Goal: Answer question/provide support: Share knowledge or assist other users

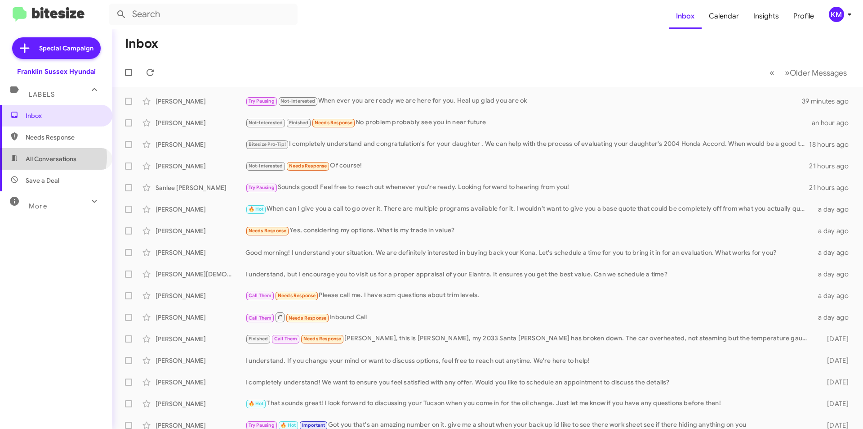
click at [51, 157] on span "All Conversations" at bounding box center [51, 158] width 51 height 9
type input "in:all-conversations"
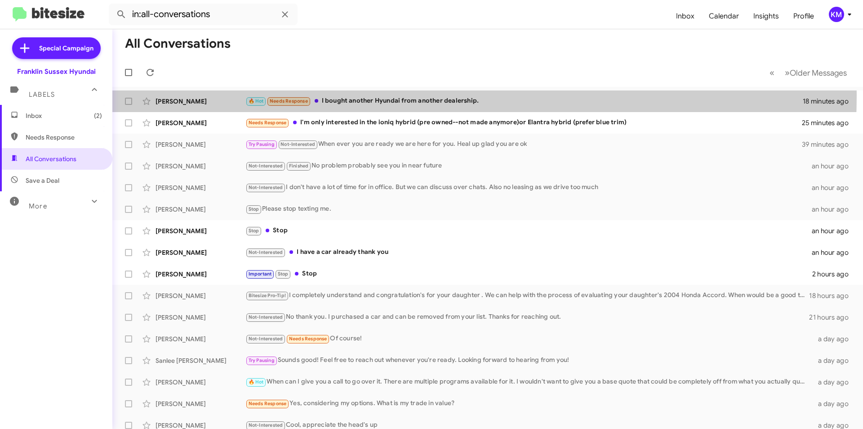
click at [335, 95] on div "[PERSON_NAME] 🔥 Hot Needs Response I bought another Hyundai from another dealer…" at bounding box center [488, 101] width 737 height 18
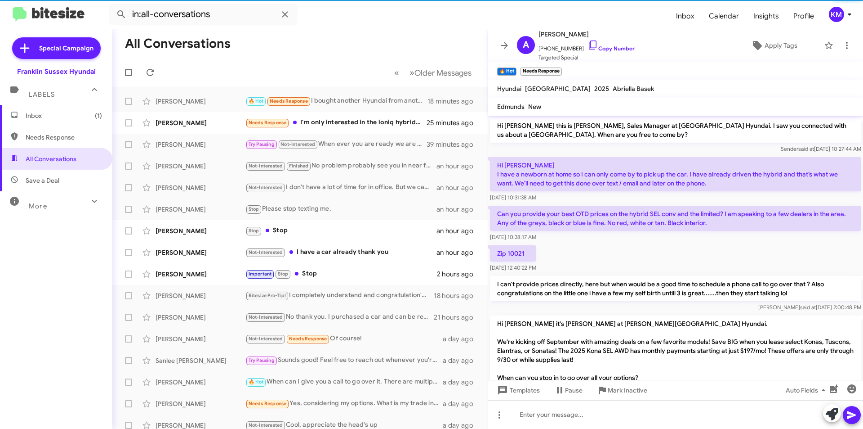
scroll to position [65, 0]
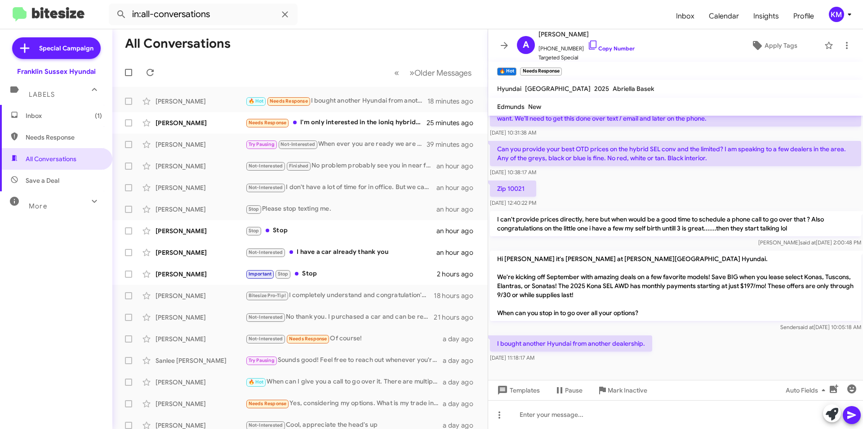
drag, startPoint x: 568, startPoint y: 31, endPoint x: 563, endPoint y: 32, distance: 6.1
click at [563, 32] on span "[PERSON_NAME]" at bounding box center [587, 34] width 96 height 11
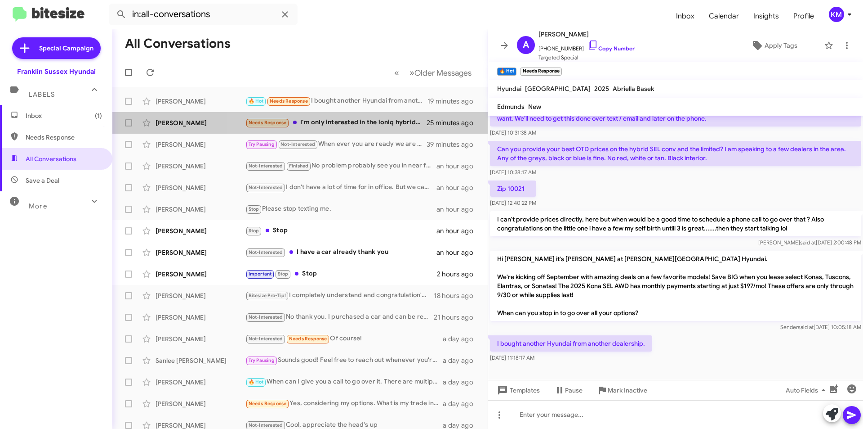
click at [358, 119] on div "Needs Response I'm only interested in the ioniq hybrid (pre owned--not made any…" at bounding box center [336, 122] width 181 height 10
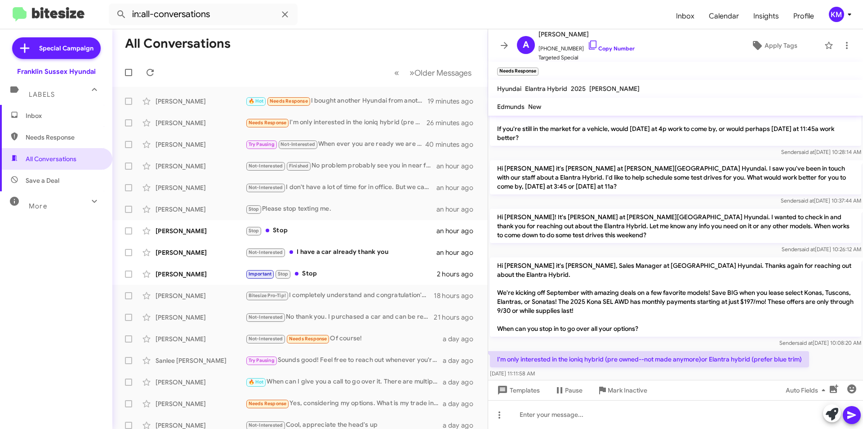
scroll to position [128, 0]
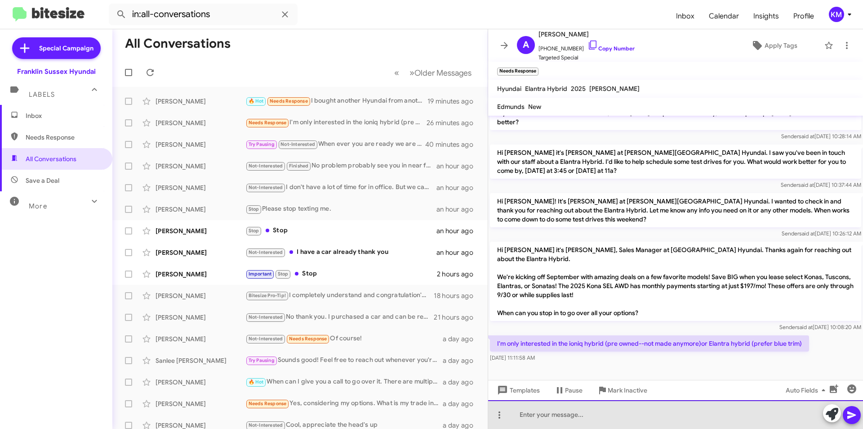
click at [532, 414] on div at bounding box center [675, 414] width 375 height 29
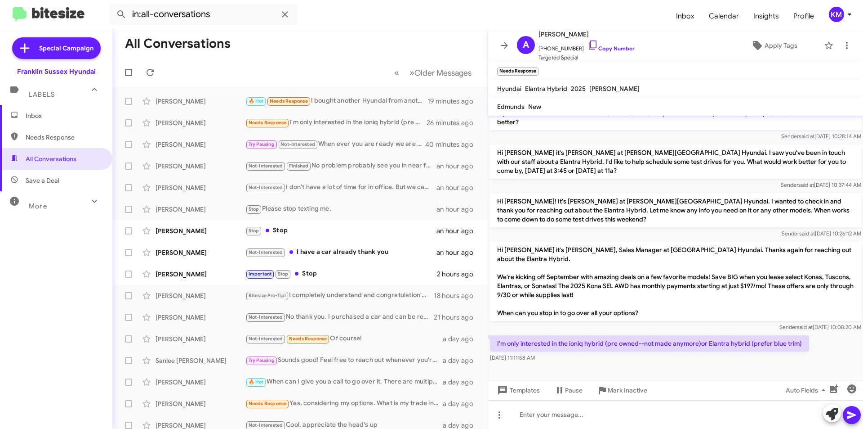
drag, startPoint x: 578, startPoint y: 34, endPoint x: 555, endPoint y: 32, distance: 23.9
click at [555, 32] on span "[PERSON_NAME]" at bounding box center [587, 34] width 96 height 11
drag, startPoint x: 573, startPoint y: 33, endPoint x: 565, endPoint y: 36, distance: 8.1
copy span "[PERSON_NAME]"
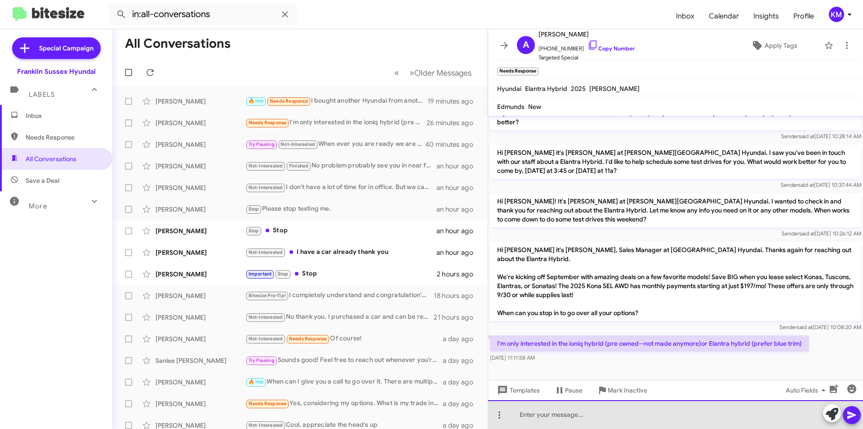
click at [549, 416] on div at bounding box center [675, 414] width 375 height 29
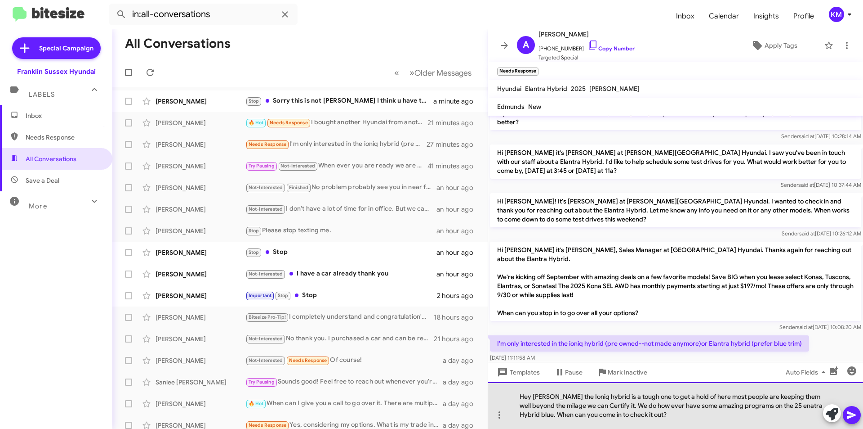
click at [537, 405] on div "Hey [PERSON_NAME] the Ioniq hybrid is a tough one to get a hold of here most pe…" at bounding box center [675, 405] width 375 height 47
click at [779, 404] on div "Hey [PERSON_NAME] the Ioniq hybrid is a tough one to get a hold of here most pe…" at bounding box center [675, 405] width 375 height 47
click at [775, 404] on div "Hey [PERSON_NAME] the Ioniq hybrid is a tough one to get a hold of here most pe…" at bounding box center [675, 405] width 375 height 47
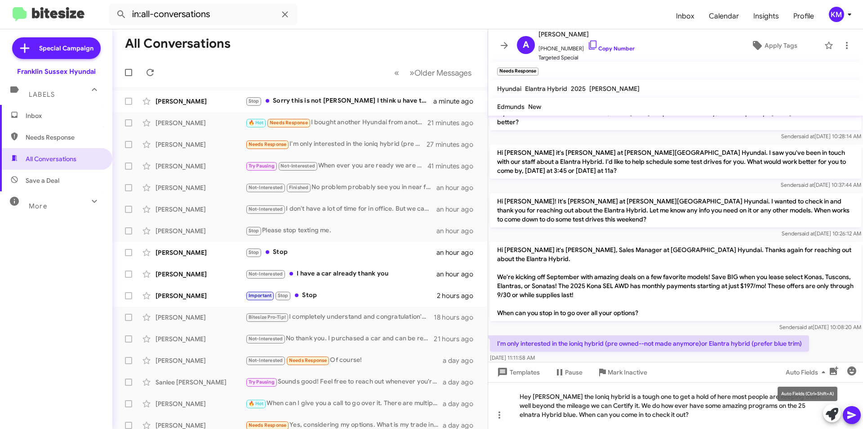
click at [781, 406] on mat-tooltip-component "Auto Fields (Ctrl+Shift+A)" at bounding box center [808, 393] width 72 height 27
click at [780, 407] on mat-tooltip-component "Auto Fields (Ctrl+Shift+A)" at bounding box center [808, 393] width 72 height 27
click at [781, 405] on mat-tooltip-component "Auto Fields (Ctrl+Shift+A)" at bounding box center [808, 393] width 72 height 27
click at [780, 406] on div "Hey [PERSON_NAME] the Ioniq hybrid is a tough one to get a hold of here most pe…" at bounding box center [675, 405] width 375 height 47
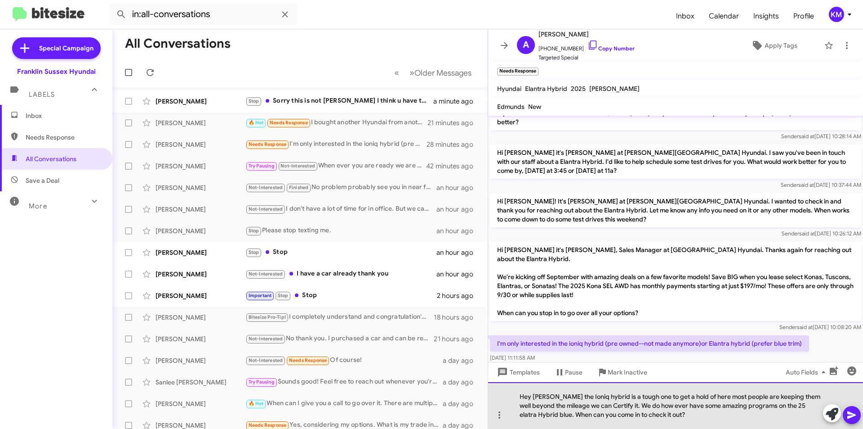
click at [779, 404] on div "Hey [PERSON_NAME] the Ioniq hybrid is a tough one to get a hold of here most pe…" at bounding box center [675, 405] width 375 height 47
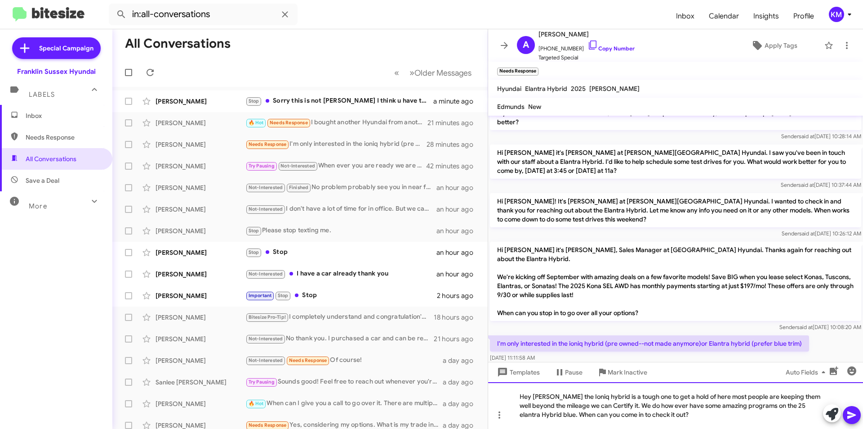
click at [546, 394] on div "Hey [PERSON_NAME] the Ioniq hybrid is a tough one to get a hold of here most pe…" at bounding box center [675, 405] width 375 height 47
click at [698, 398] on div "Hey [PERSON_NAME], the Ioniq hybrid is a tough one to get a hold of here most p…" at bounding box center [675, 405] width 375 height 47
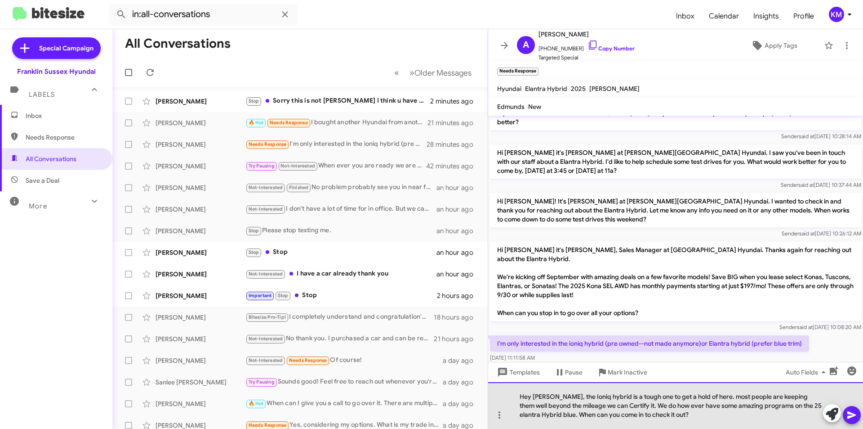
click at [706, 396] on div "Hey [PERSON_NAME], the Ioniq hybrid is a tough one to get a hold of here. most …" at bounding box center [675, 405] width 375 height 47
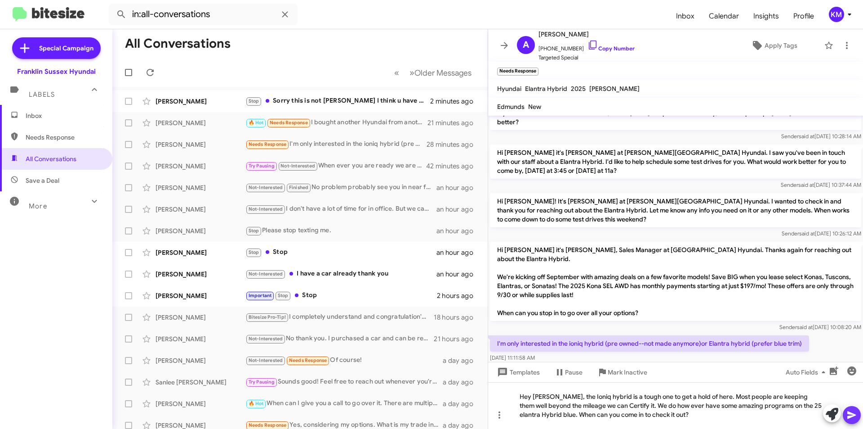
click at [853, 415] on icon at bounding box center [852, 415] width 9 height 8
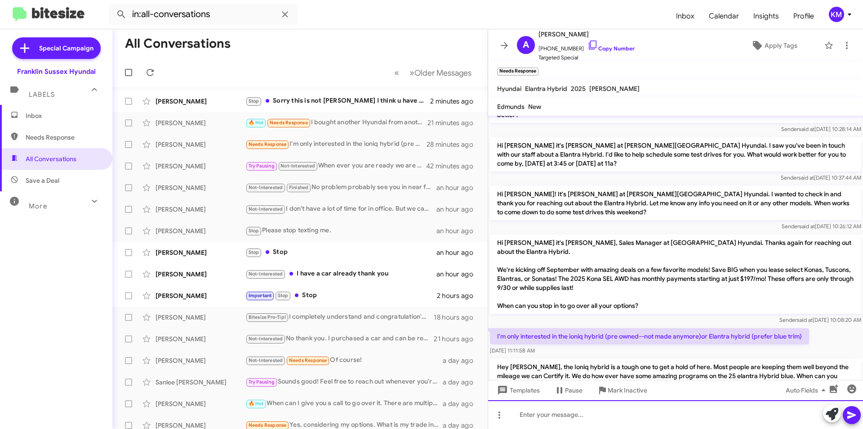
scroll to position [179, 0]
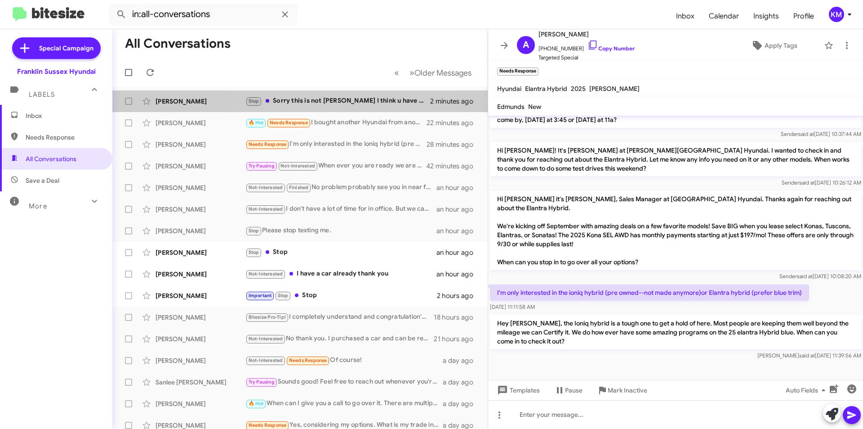
click at [351, 103] on div "Stop Sorry this is not [PERSON_NAME] I think u have the wrong number" at bounding box center [338, 101] width 185 height 10
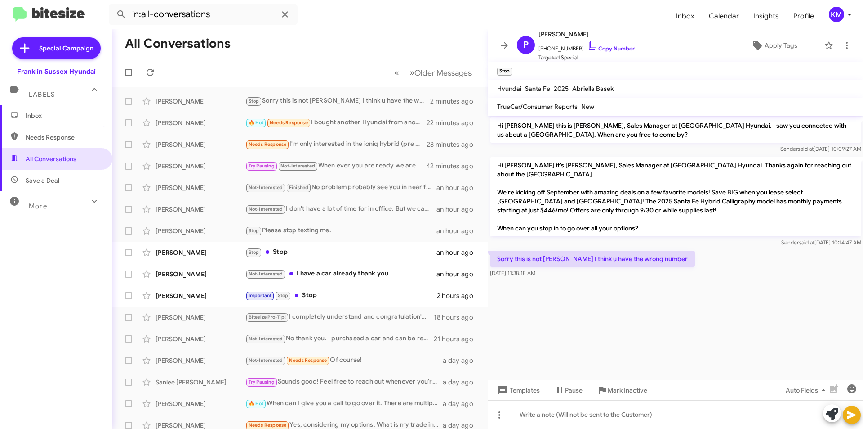
drag, startPoint x: 586, startPoint y: 33, endPoint x: 556, endPoint y: 35, distance: 30.2
click at [556, 35] on span "[PERSON_NAME]" at bounding box center [587, 34] width 96 height 11
copy span "[PERSON_NAME]"
click at [527, 416] on div at bounding box center [675, 414] width 375 height 29
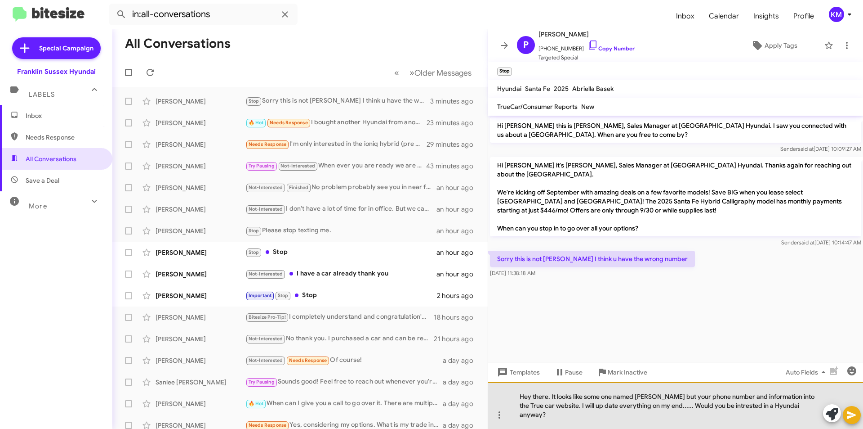
click at [707, 414] on div "Hey there. It looks like some one named [PERSON_NAME] but your phone number and…" at bounding box center [675, 405] width 375 height 47
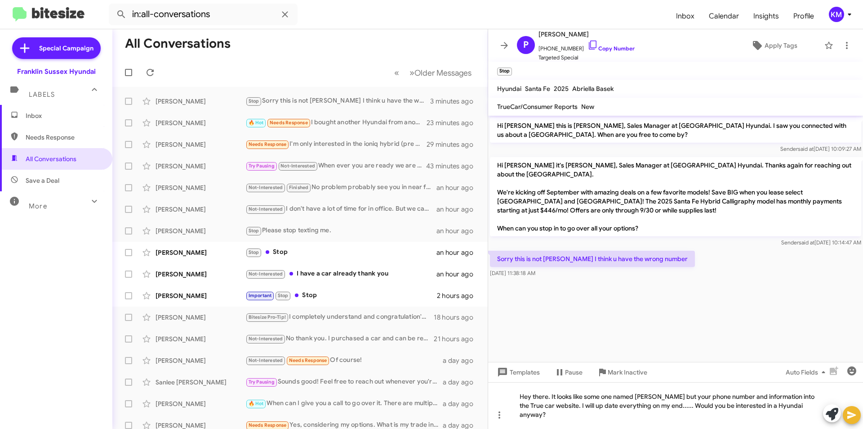
click at [850, 415] on icon at bounding box center [852, 414] width 11 height 11
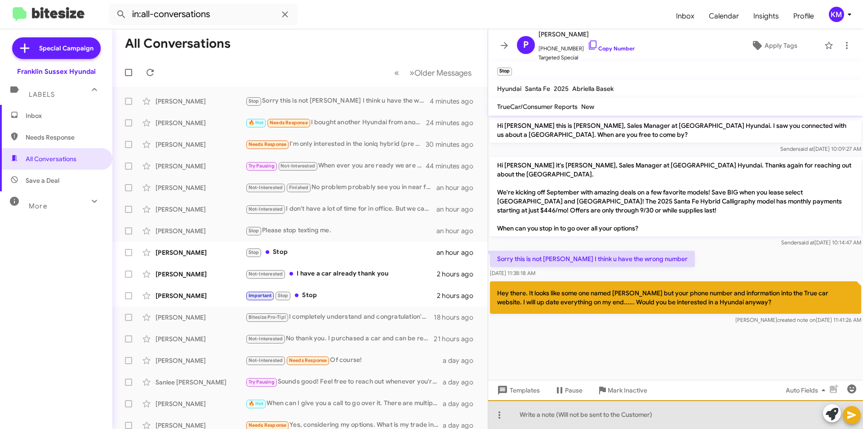
click at [535, 420] on div at bounding box center [675, 414] width 375 height 29
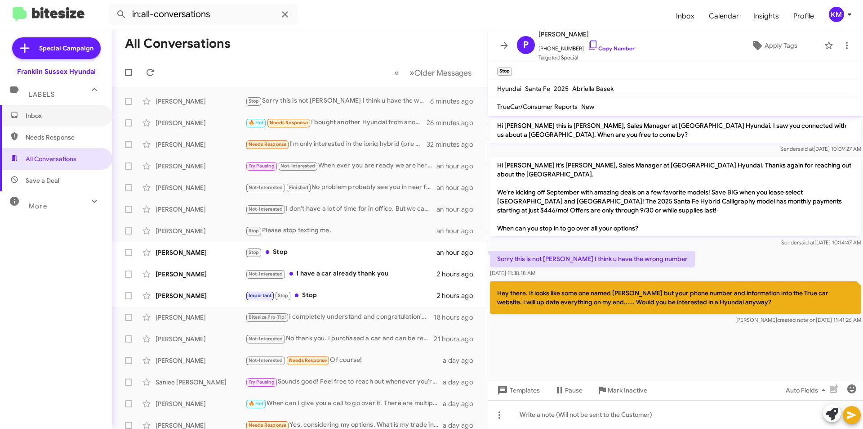
click at [66, 116] on span "Inbox" at bounding box center [64, 115] width 76 height 9
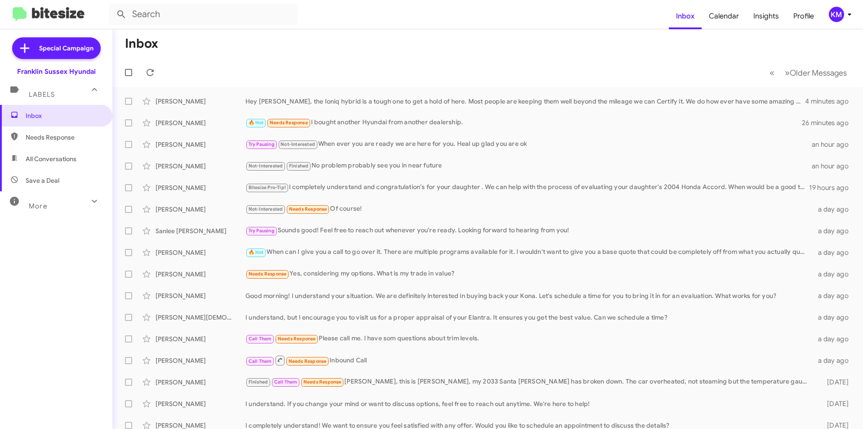
click at [174, 103] on div "[PERSON_NAME]" at bounding box center [201, 101] width 90 height 9
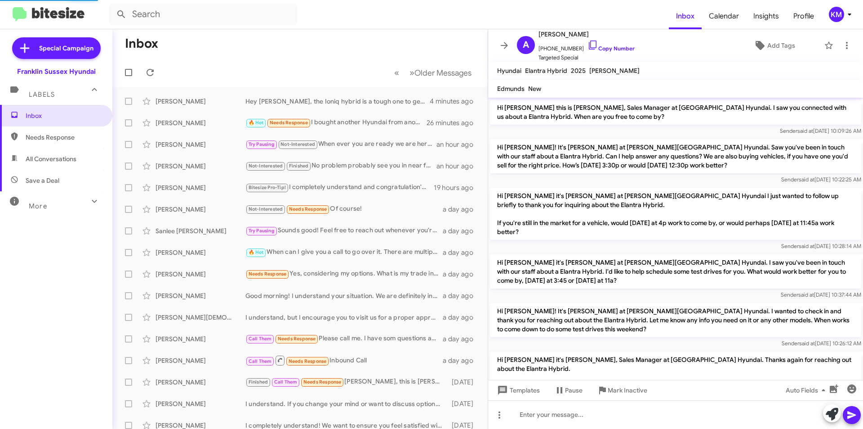
scroll to position [161, 0]
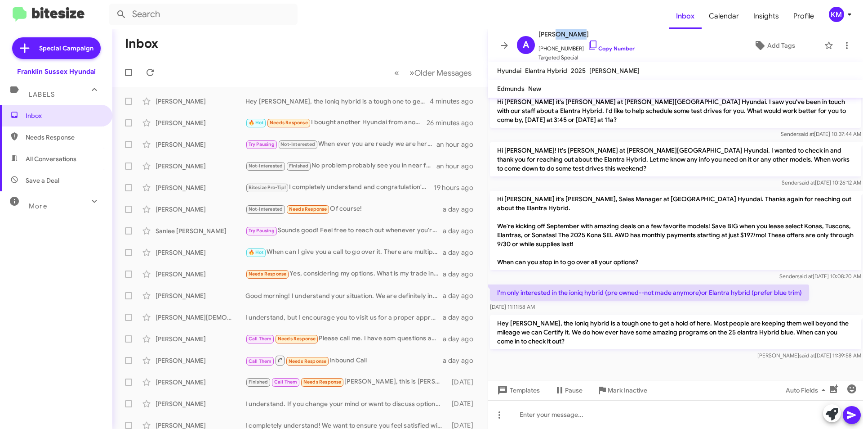
drag, startPoint x: 581, startPoint y: 36, endPoint x: 555, endPoint y: 34, distance: 25.7
click at [555, 34] on span "[PERSON_NAME]" at bounding box center [587, 34] width 96 height 11
copy span "[PERSON_NAME]"
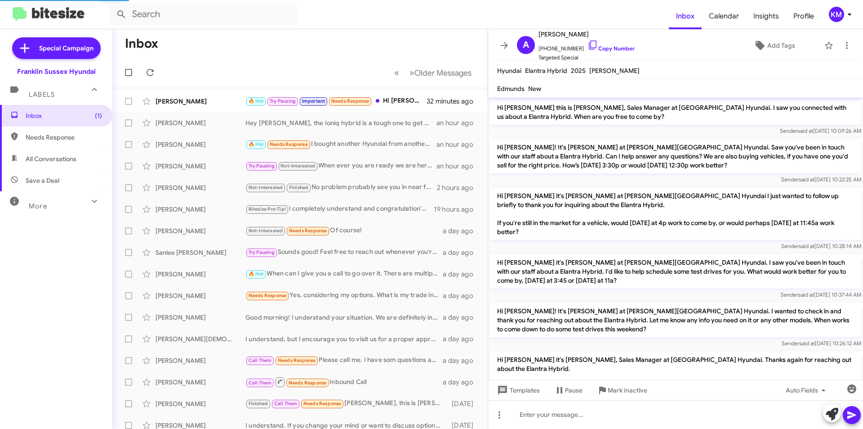
scroll to position [161, 0]
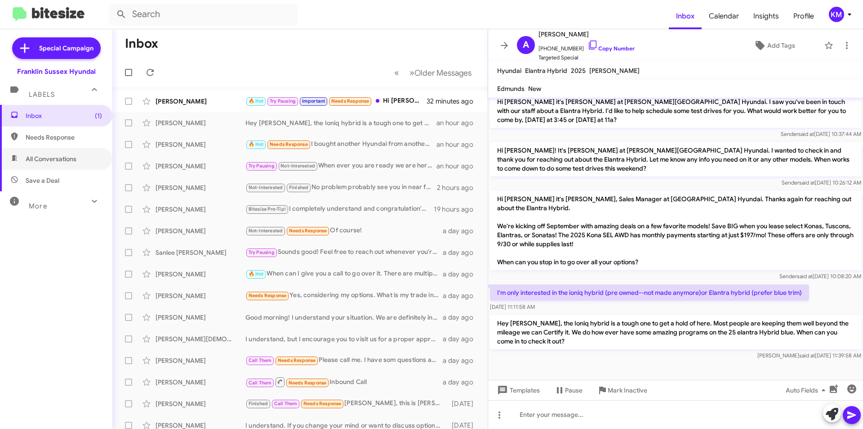
click at [45, 157] on span "All Conversations" at bounding box center [51, 158] width 51 height 9
type input "in:all-conversations"
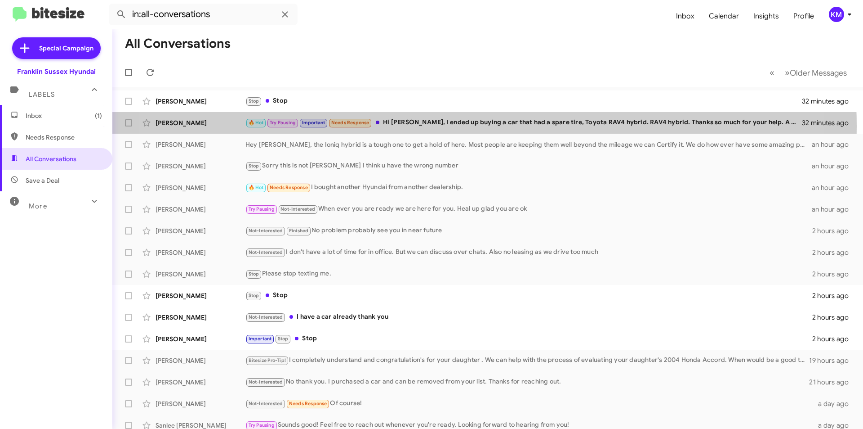
click at [441, 126] on div "🔥 Hot Try Pausing Important Needs Response Hi Kenneth, I ended up buying a car …" at bounding box center [524, 122] width 557 height 10
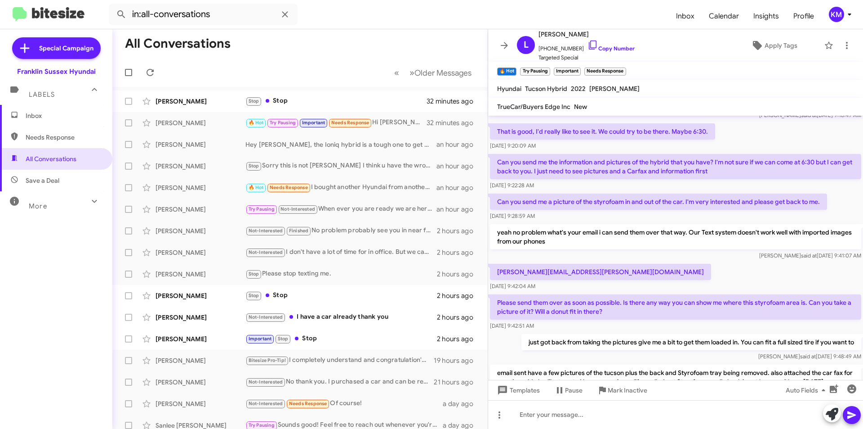
scroll to position [73, 0]
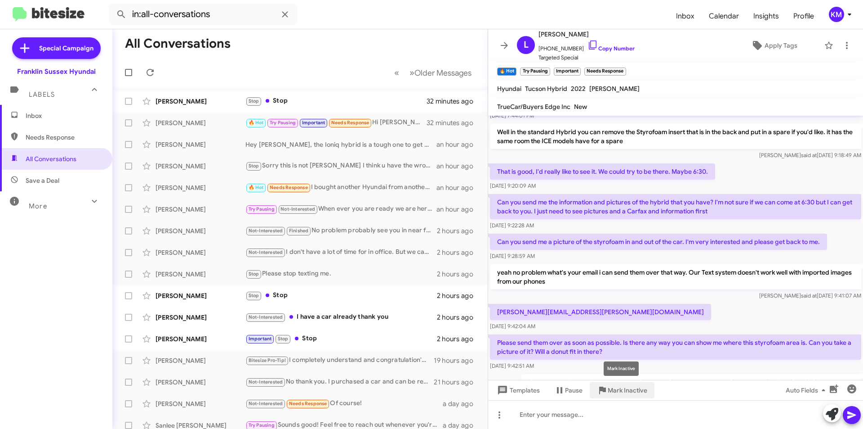
click at [617, 387] on span "Mark Inactive" at bounding box center [628, 390] width 40 height 16
